Goal: Information Seeking & Learning: Learn about a topic

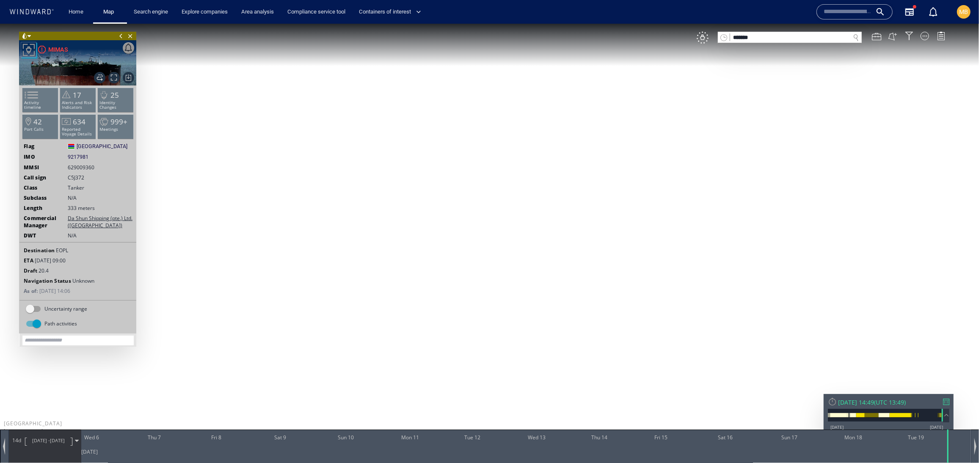
type input "*******"
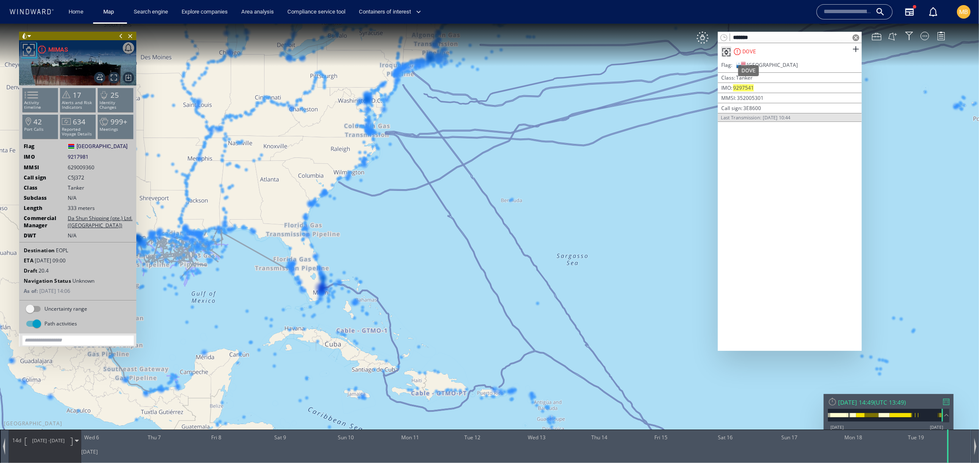
click at [752, 54] on div "DOVE" at bounding box center [749, 51] width 14 height 8
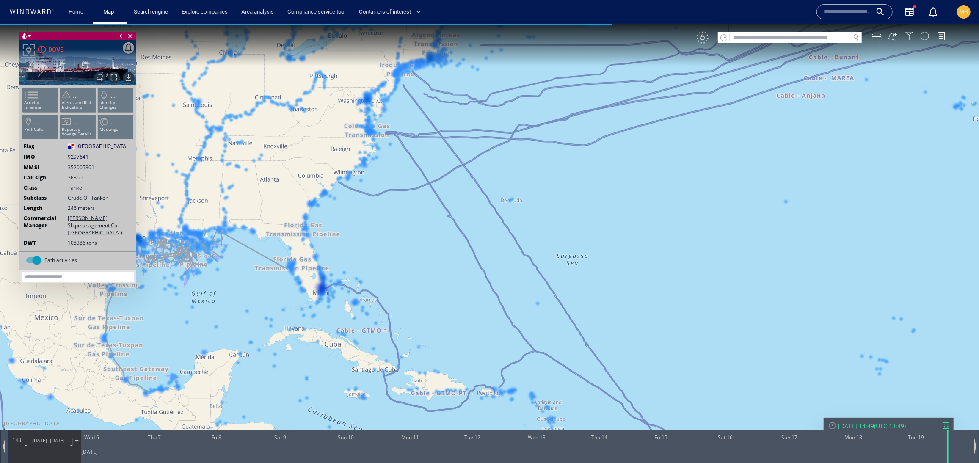
click at [699, 39] on div "VM" at bounding box center [702, 37] width 12 height 12
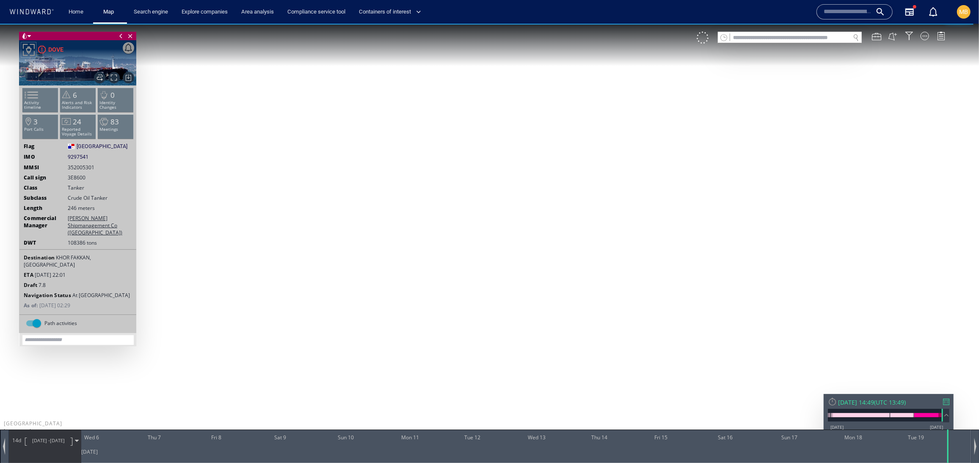
drag, startPoint x: 458, startPoint y: 293, endPoint x: 486, endPoint y: 235, distance: 64.3
click at [486, 235] on canvas "Map" at bounding box center [489, 238] width 979 height 431
drag, startPoint x: 300, startPoint y: 266, endPoint x: 339, endPoint y: 292, distance: 46.7
click at [341, 294] on canvas "Map" at bounding box center [489, 238] width 979 height 431
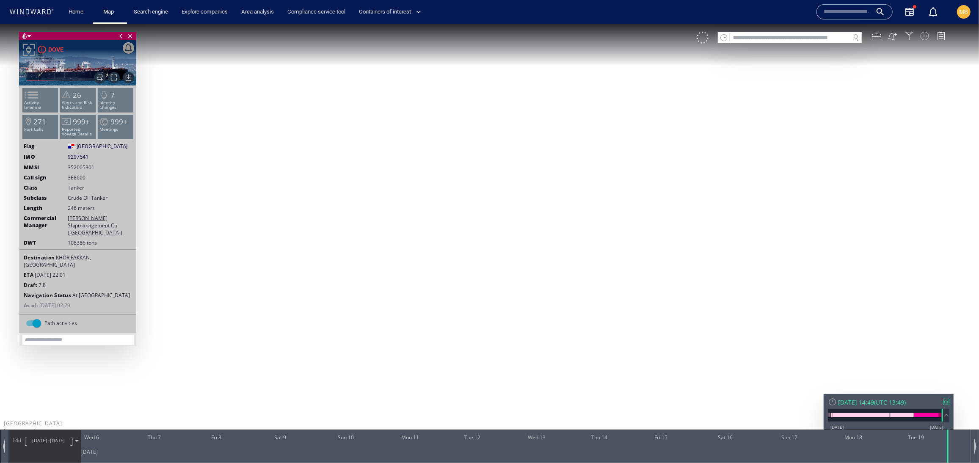
click at [923, 36] on div at bounding box center [924, 35] width 8 height 8
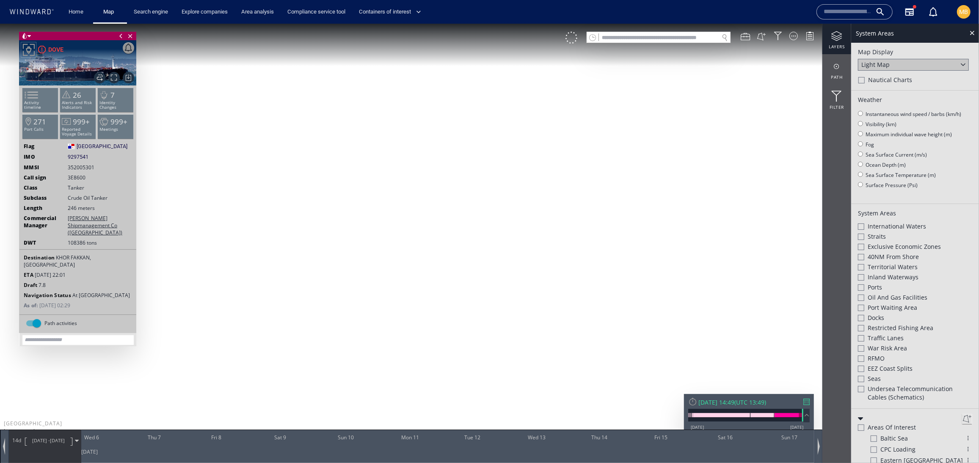
click at [836, 46] on div "layers" at bounding box center [836, 38] width 29 height 30
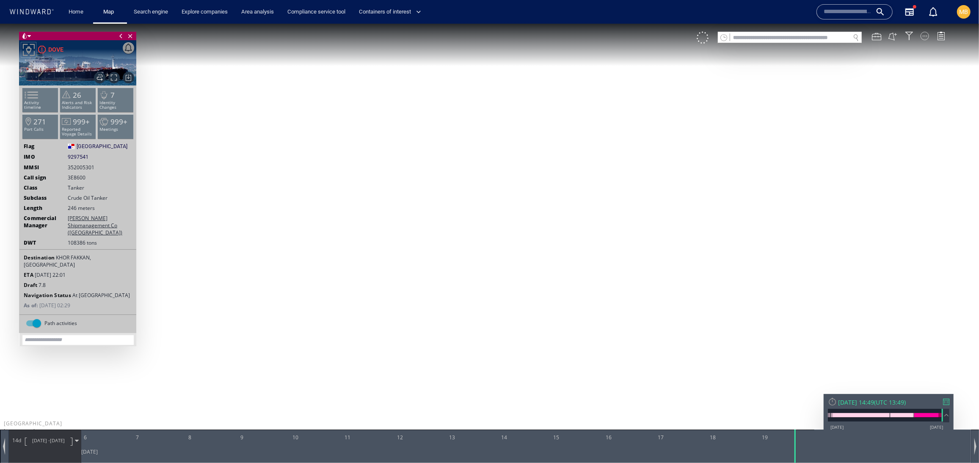
click at [926, 37] on div at bounding box center [924, 35] width 8 height 8
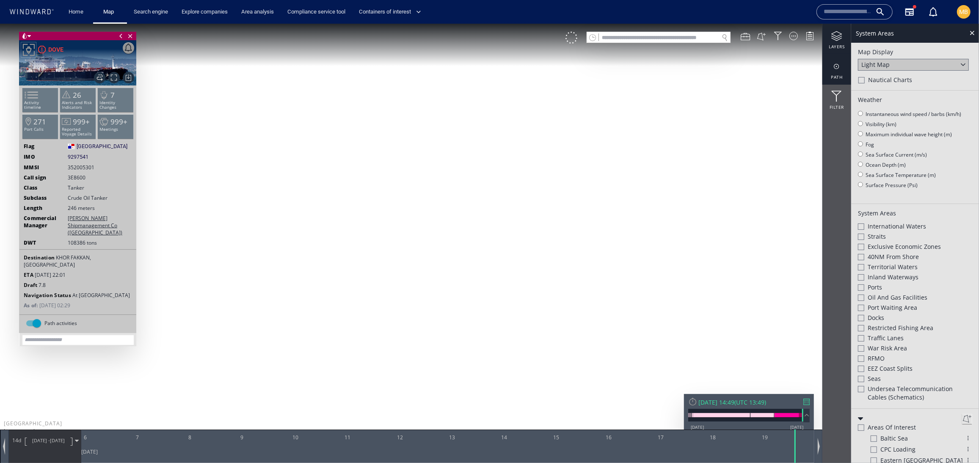
click at [837, 79] on div "path" at bounding box center [836, 69] width 29 height 30
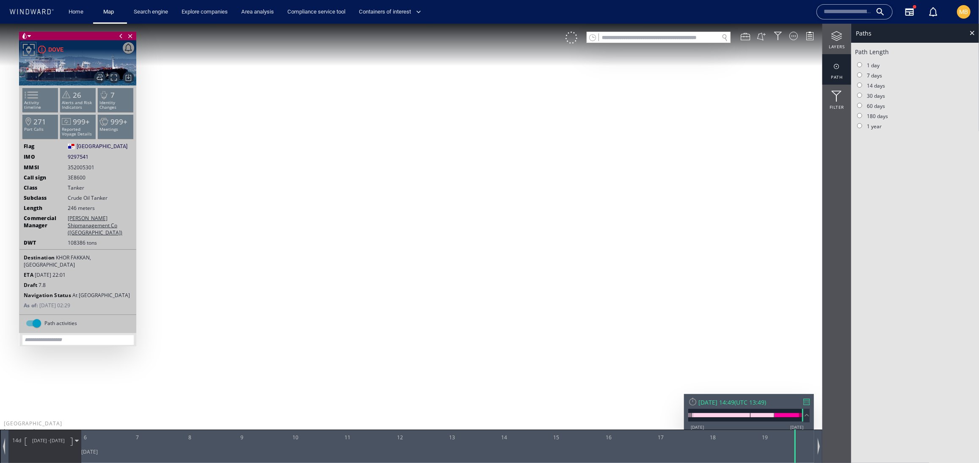
click at [861, 109] on label "60 days" at bounding box center [870, 105] width 30 height 7
drag, startPoint x: 487, startPoint y: 139, endPoint x: 480, endPoint y: 194, distance: 55.8
click at [480, 184] on canvas "Map" at bounding box center [489, 238] width 979 height 431
click at [482, 85] on canvas "Map" at bounding box center [489, 238] width 979 height 431
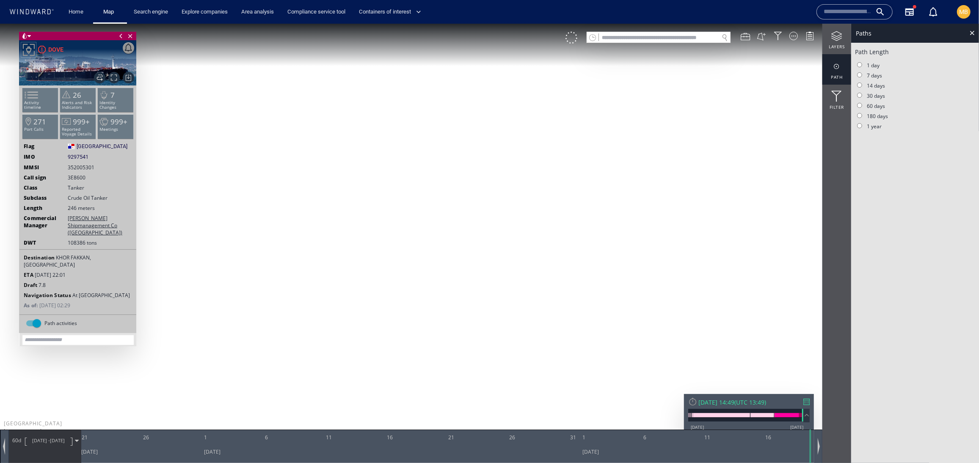
drag, startPoint x: 265, startPoint y: 241, endPoint x: 465, endPoint y: 222, distance: 201.4
click at [465, 222] on canvas "Map" at bounding box center [489, 238] width 979 height 431
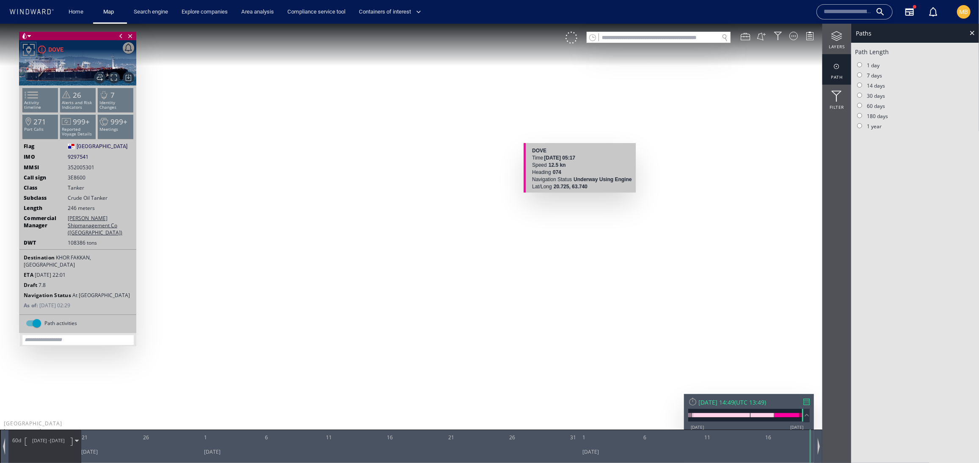
drag, startPoint x: 488, startPoint y: 208, endPoint x: 536, endPoint y: 203, distance: 47.6
click at [538, 203] on canvas "Map" at bounding box center [489, 238] width 979 height 431
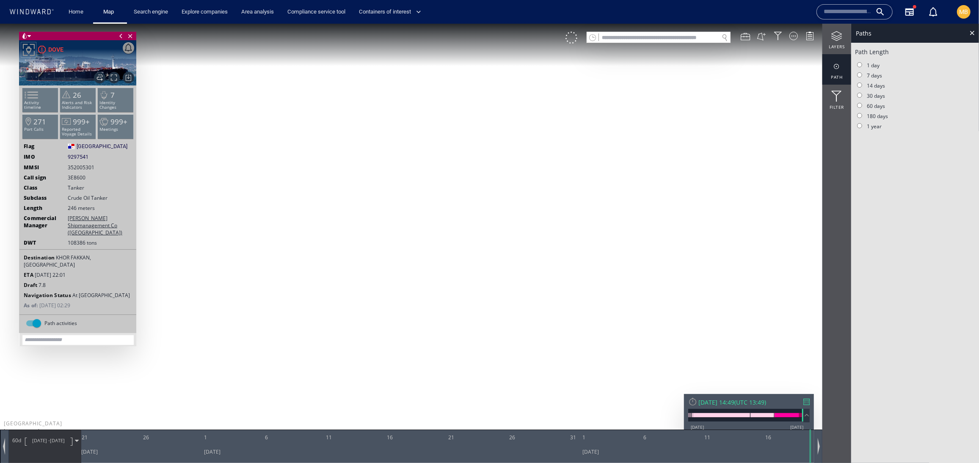
drag, startPoint x: 384, startPoint y: 228, endPoint x: 525, endPoint y: 286, distance: 152.3
click at [525, 286] on canvas "Map" at bounding box center [489, 238] width 979 height 431
drag, startPoint x: 396, startPoint y: 269, endPoint x: 401, endPoint y: 349, distance: 80.1
click at [401, 342] on canvas "Map" at bounding box center [489, 238] width 979 height 431
drag, startPoint x: 442, startPoint y: 179, endPoint x: 513, endPoint y: 258, distance: 106.0
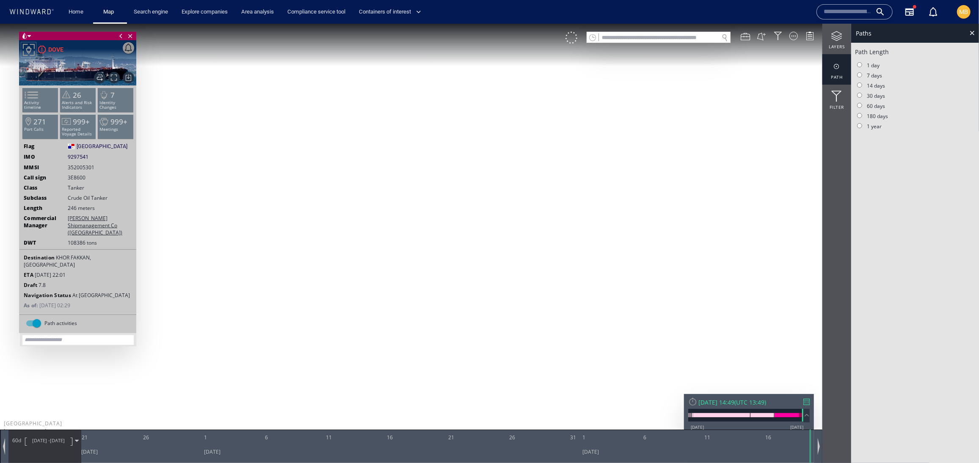
click at [513, 257] on canvas "Map" at bounding box center [489, 238] width 979 height 431
drag, startPoint x: 525, startPoint y: 228, endPoint x: 531, endPoint y: 242, distance: 14.8
click at [531, 242] on canvas "Map" at bounding box center [489, 238] width 979 height 431
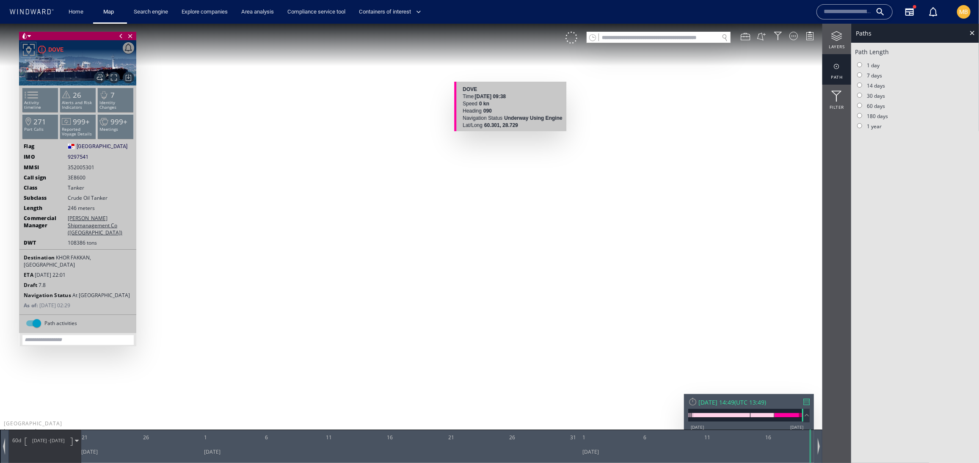
click at [509, 134] on canvas "Map" at bounding box center [489, 238] width 979 height 431
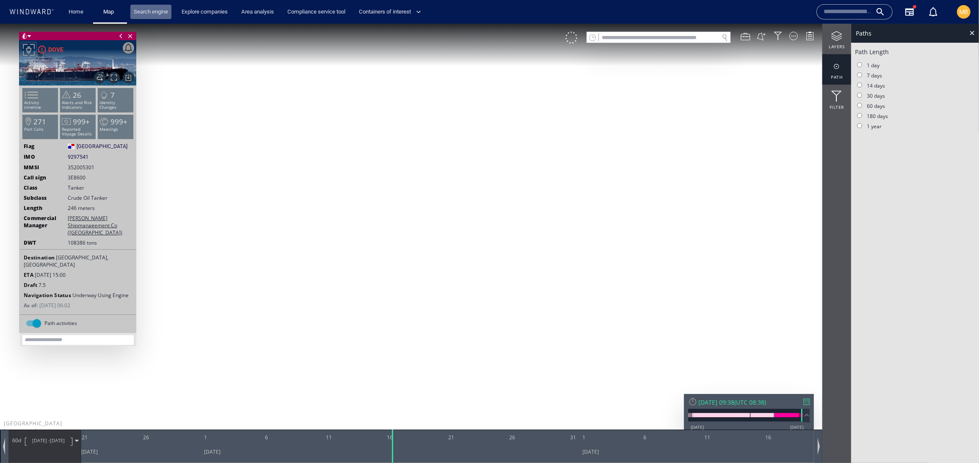
click at [161, 11] on link "Search engine" at bounding box center [150, 12] width 41 height 15
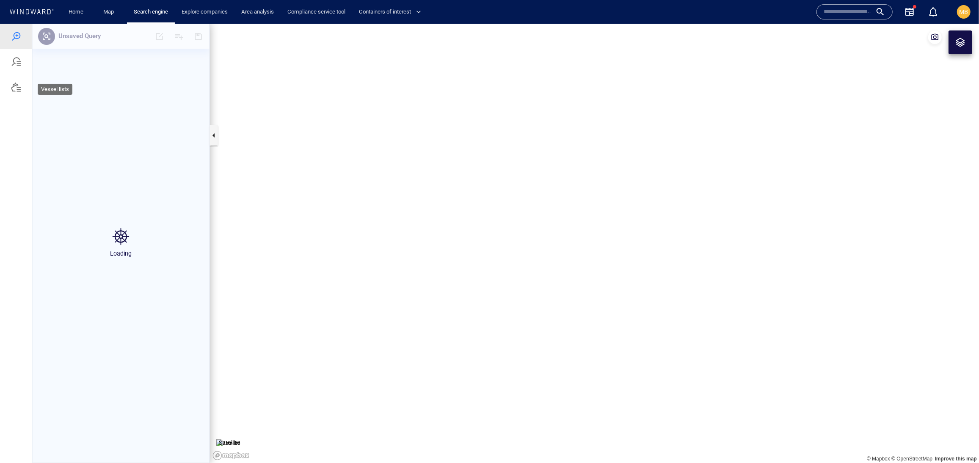
click at [21, 92] on div at bounding box center [16, 87] width 10 height 10
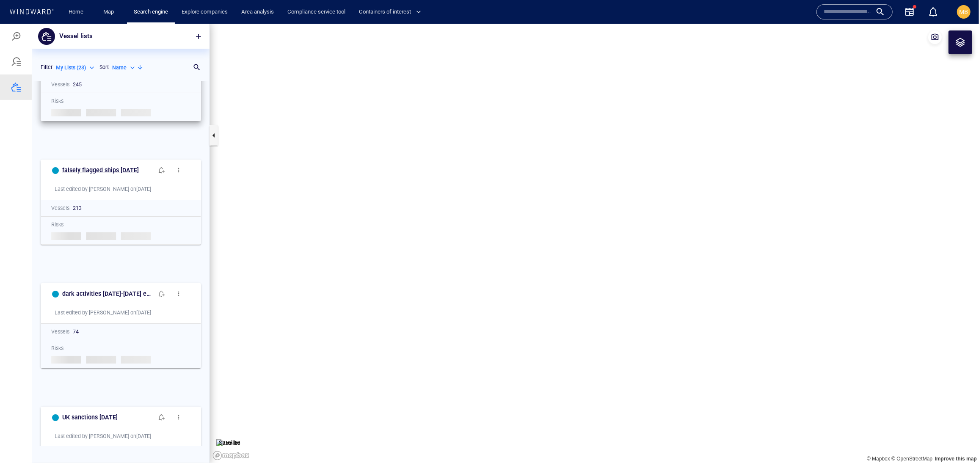
scroll to position [60, 0]
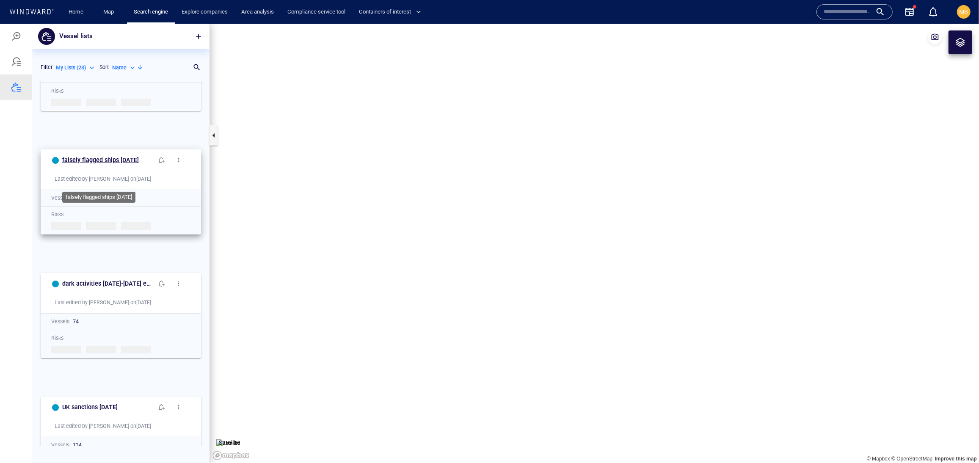
click at [111, 165] on h6 "falsely flagged ships august 6 2025" at bounding box center [100, 159] width 77 height 11
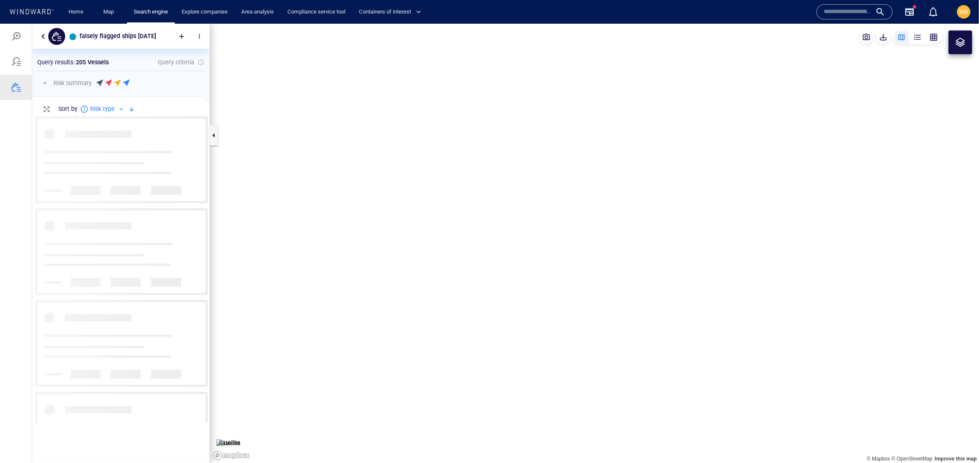
scroll to position [306, 177]
drag, startPoint x: 499, startPoint y: 194, endPoint x: 427, endPoint y: 154, distance: 82.6
click at [427, 155] on canvas "Map" at bounding box center [594, 243] width 769 height 440
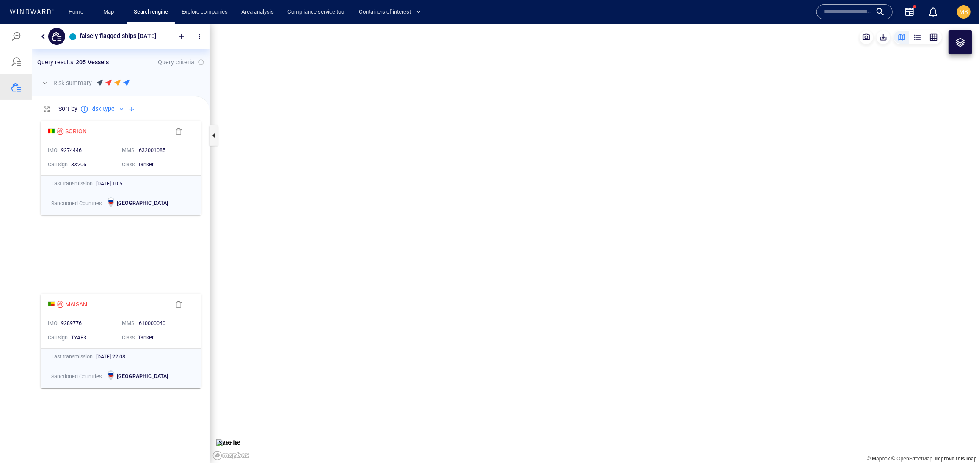
drag, startPoint x: 435, startPoint y: 157, endPoint x: 449, endPoint y: 158, distance: 14.0
click at [449, 158] on canvas "Map" at bounding box center [594, 243] width 769 height 440
drag, startPoint x: 347, startPoint y: 188, endPoint x: 388, endPoint y: 188, distance: 41.0
click at [384, 188] on canvas "Map" at bounding box center [594, 243] width 769 height 440
click at [344, 144] on canvas "Map" at bounding box center [594, 243] width 769 height 440
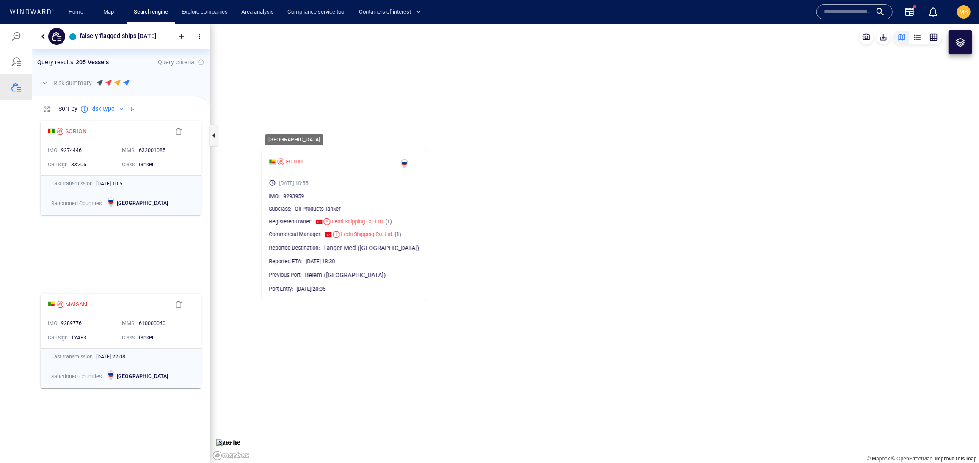
scroll to position [0, 0]
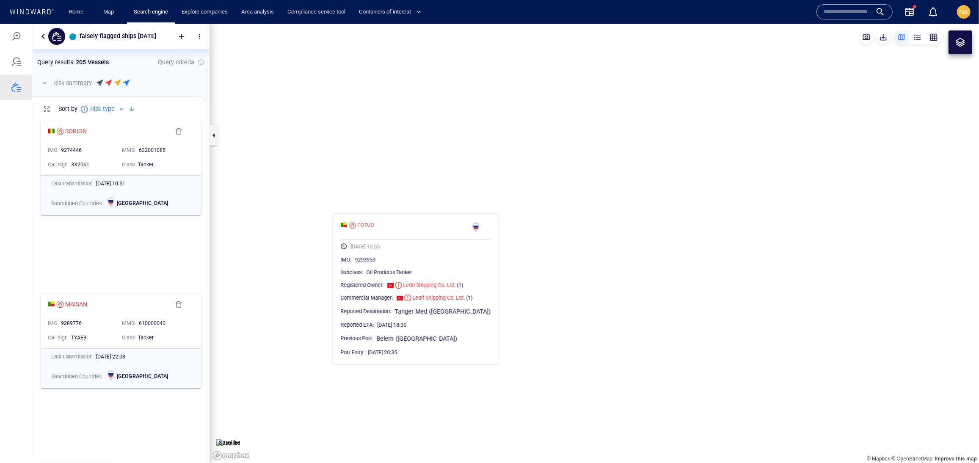
drag, startPoint x: 352, startPoint y: 181, endPoint x: 338, endPoint y: 166, distance: 19.8
click at [341, 169] on canvas "Map" at bounding box center [594, 243] width 769 height 440
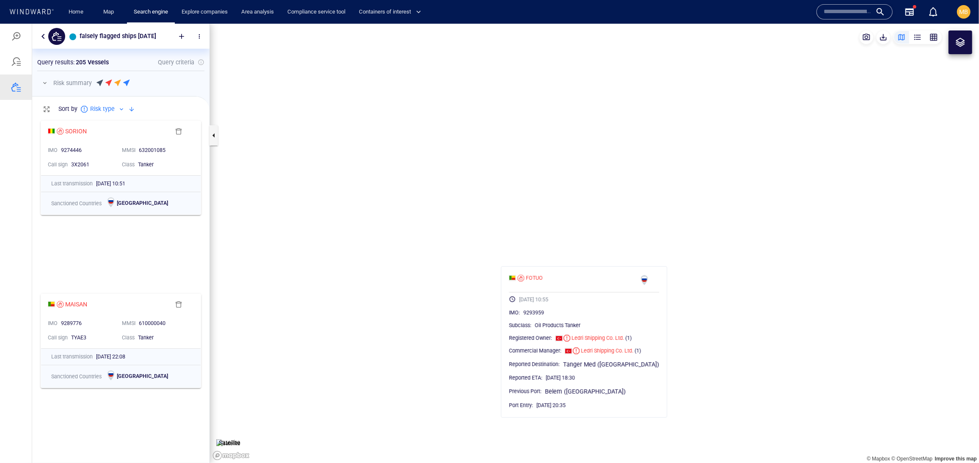
click at [562, 227] on canvas "Map" at bounding box center [594, 243] width 769 height 440
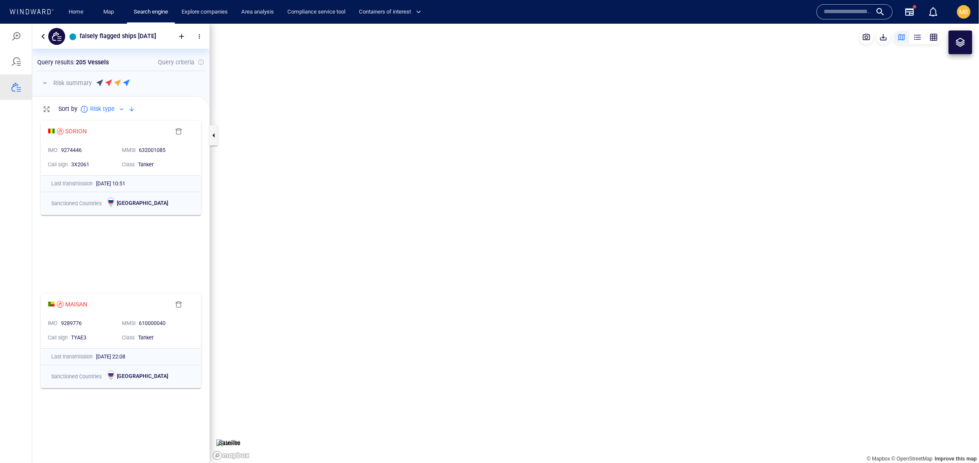
click at [581, 261] on canvas "Map" at bounding box center [594, 243] width 769 height 440
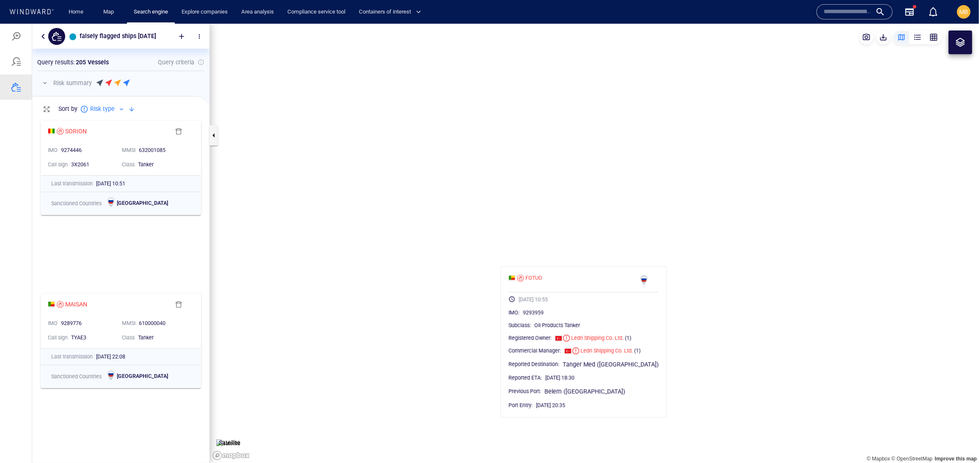
click at [957, 46] on div at bounding box center [960, 42] width 10 height 10
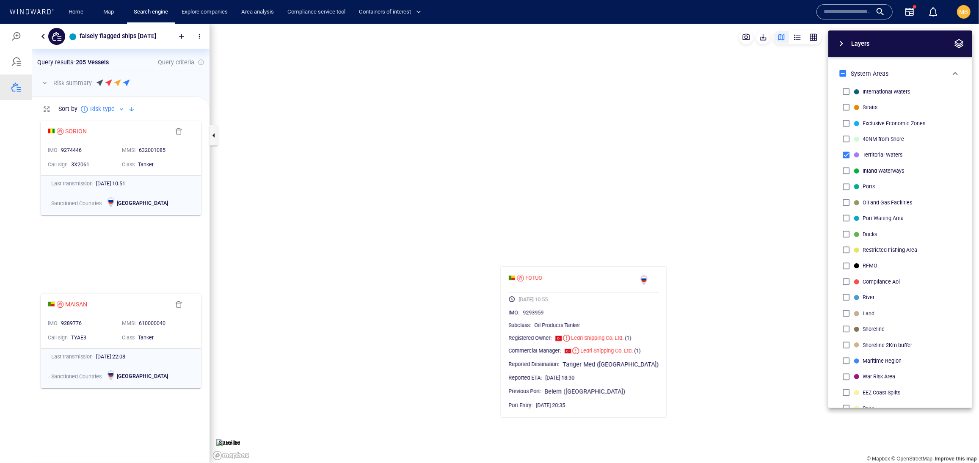
click at [616, 238] on canvas "Map" at bounding box center [594, 243] width 769 height 440
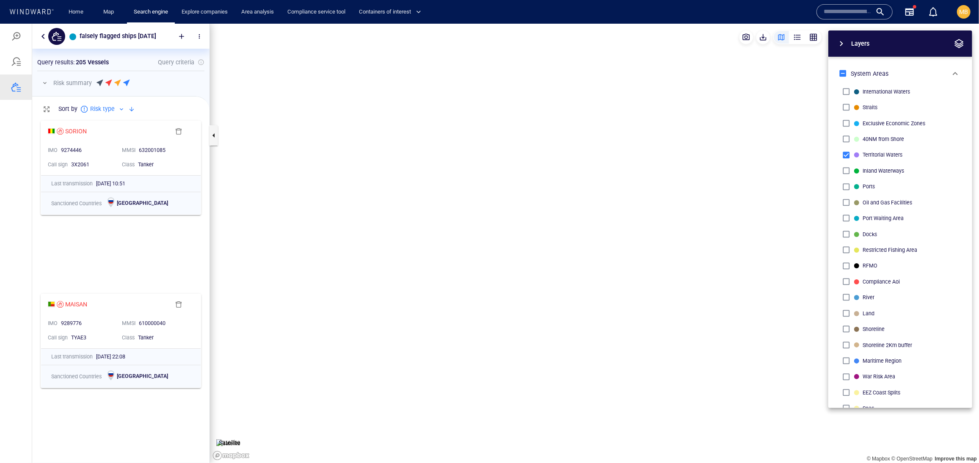
click at [586, 271] on canvas "Map" at bounding box center [594, 243] width 769 height 440
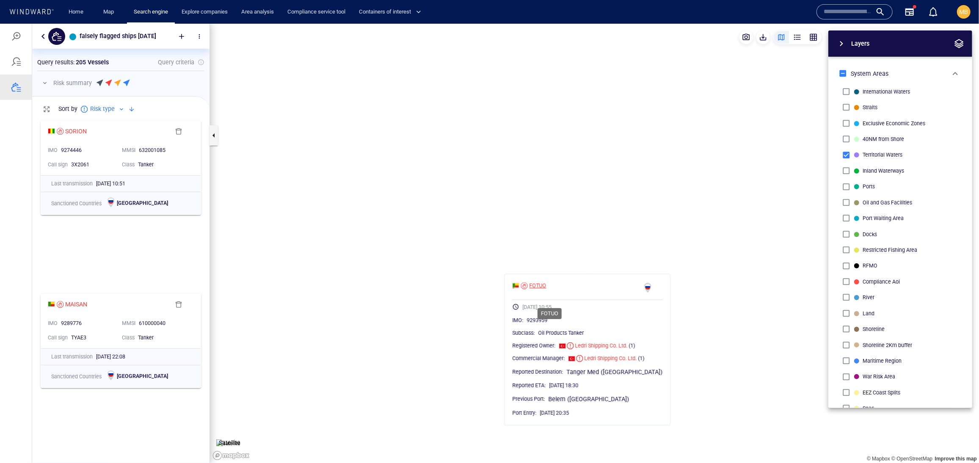
click at [546, 289] on div "FOTUO" at bounding box center [537, 285] width 17 height 8
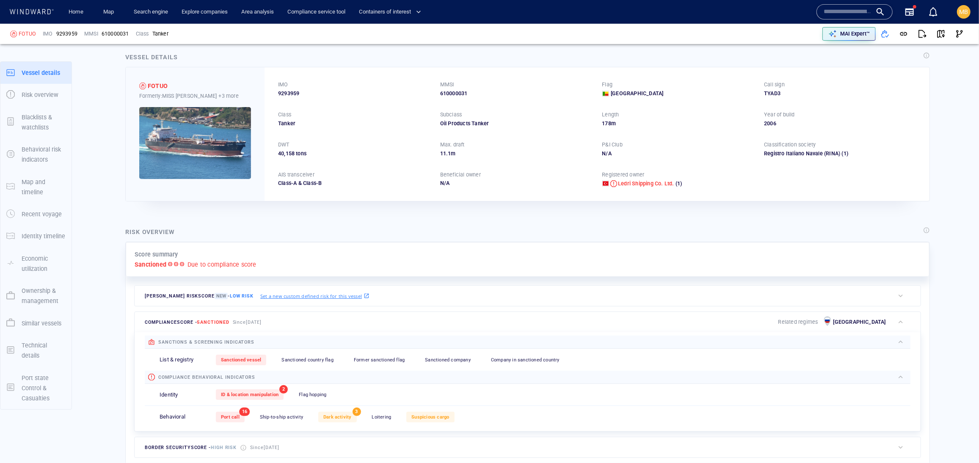
scroll to position [170576, 0]
click at [936, 32] on span "button" at bounding box center [940, 34] width 8 height 8
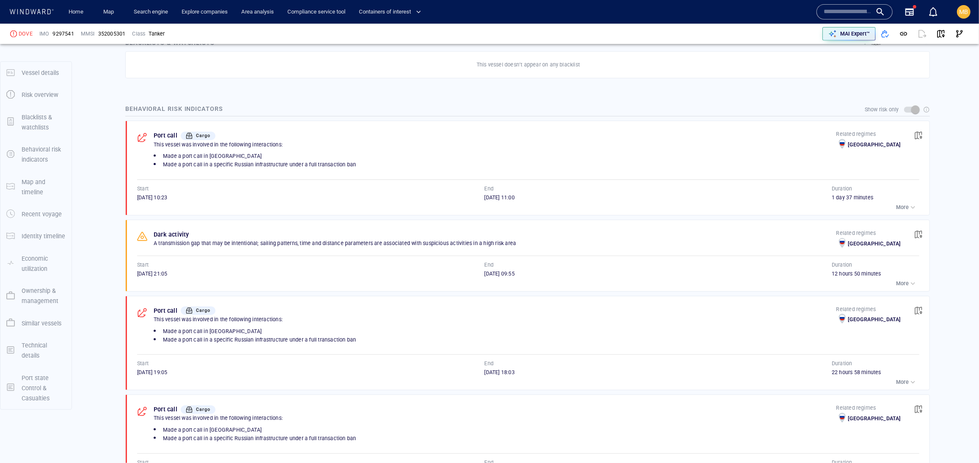
scroll to position [142, 0]
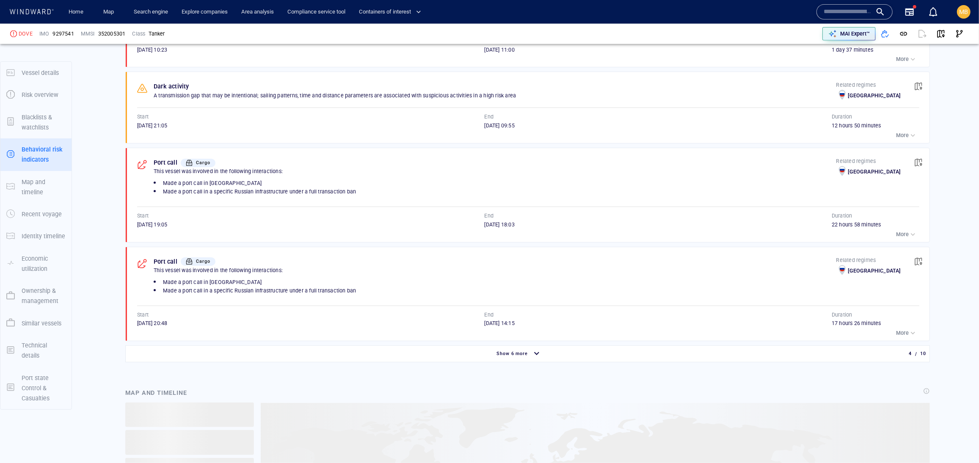
scroll to position [618, 0]
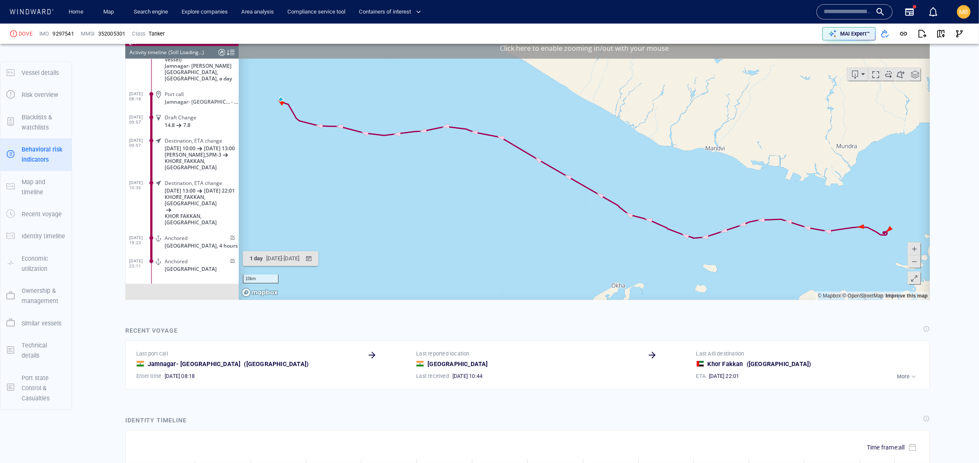
scroll to position [1031, 0]
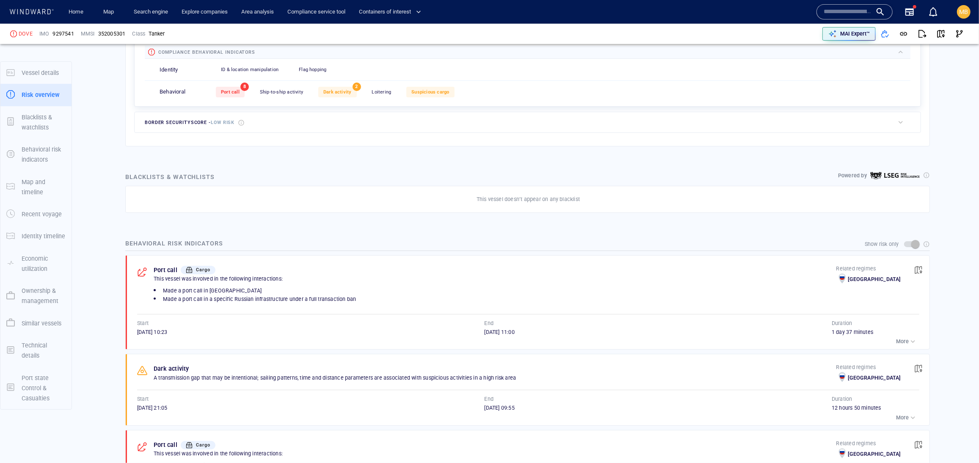
scroll to position [329, 0]
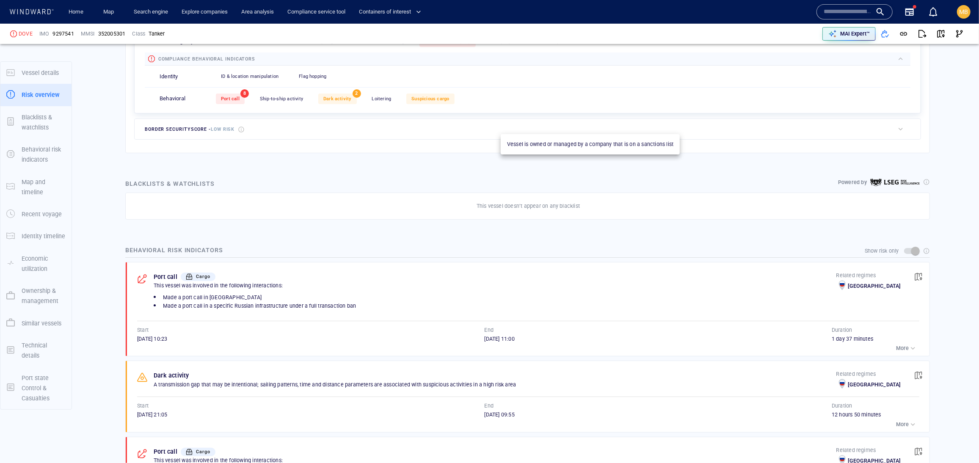
click at [470, 44] on span "Sanctioned company" at bounding box center [447, 42] width 46 height 6
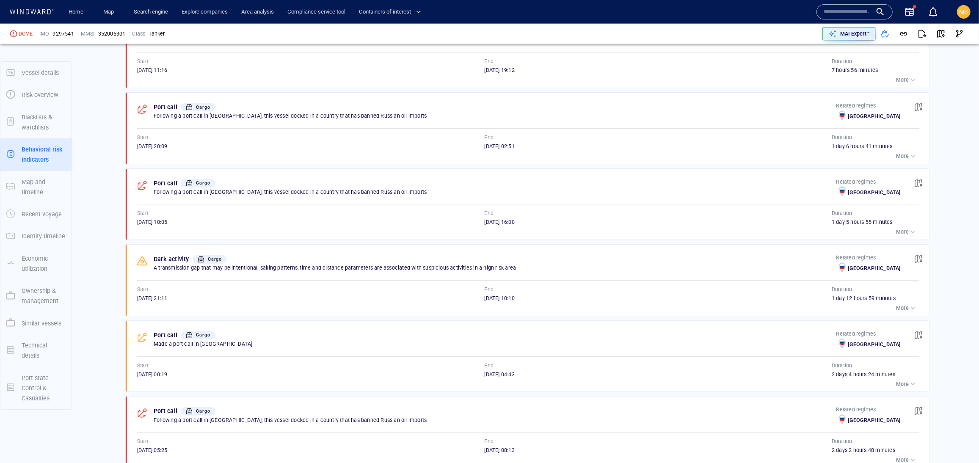
scroll to position [0, 0]
